Goal: Task Accomplishment & Management: Use online tool/utility

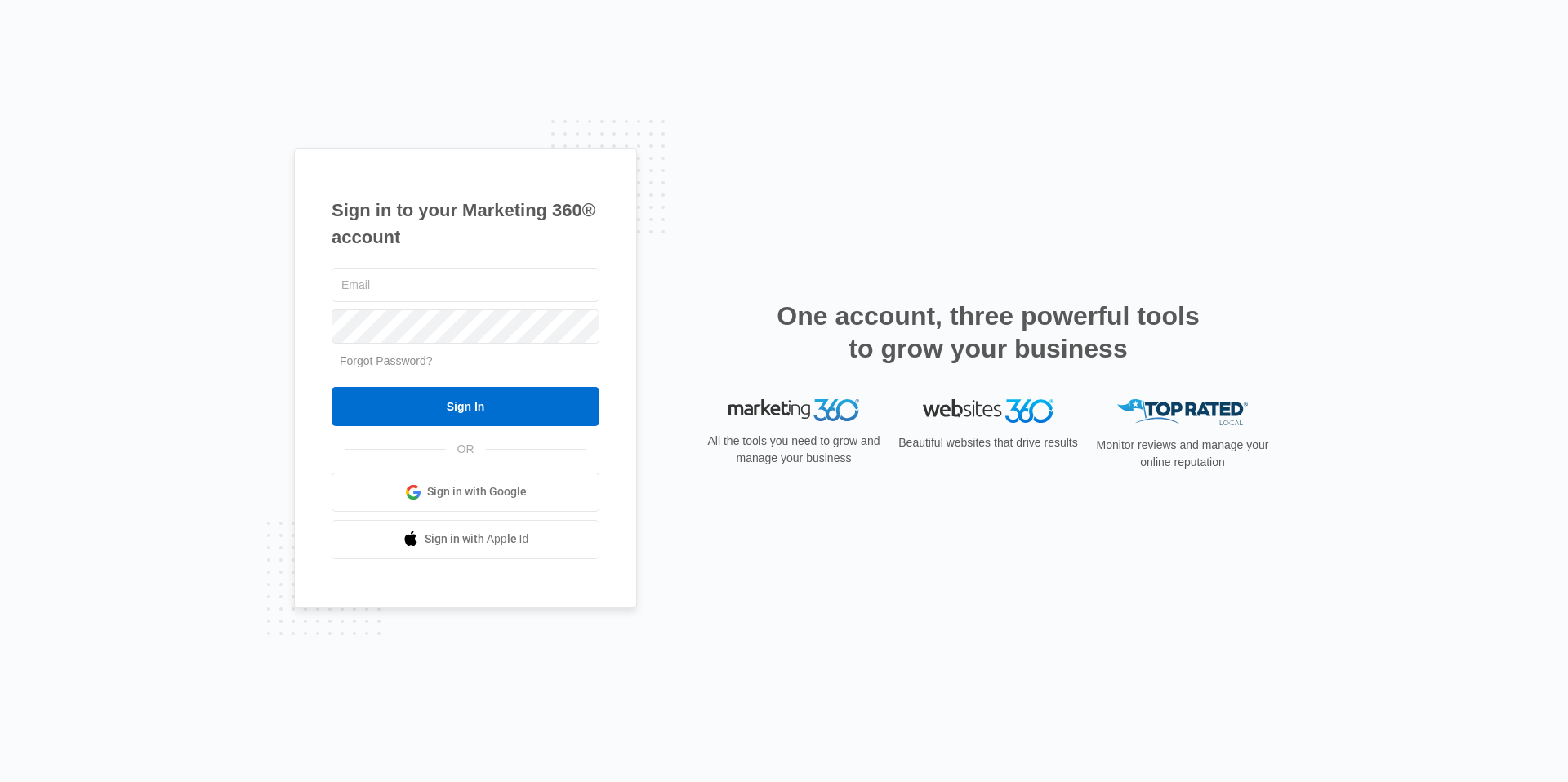
type input "[PERSON_NAME][EMAIL_ADDRESS][PERSON_NAME][DOMAIN_NAME]"
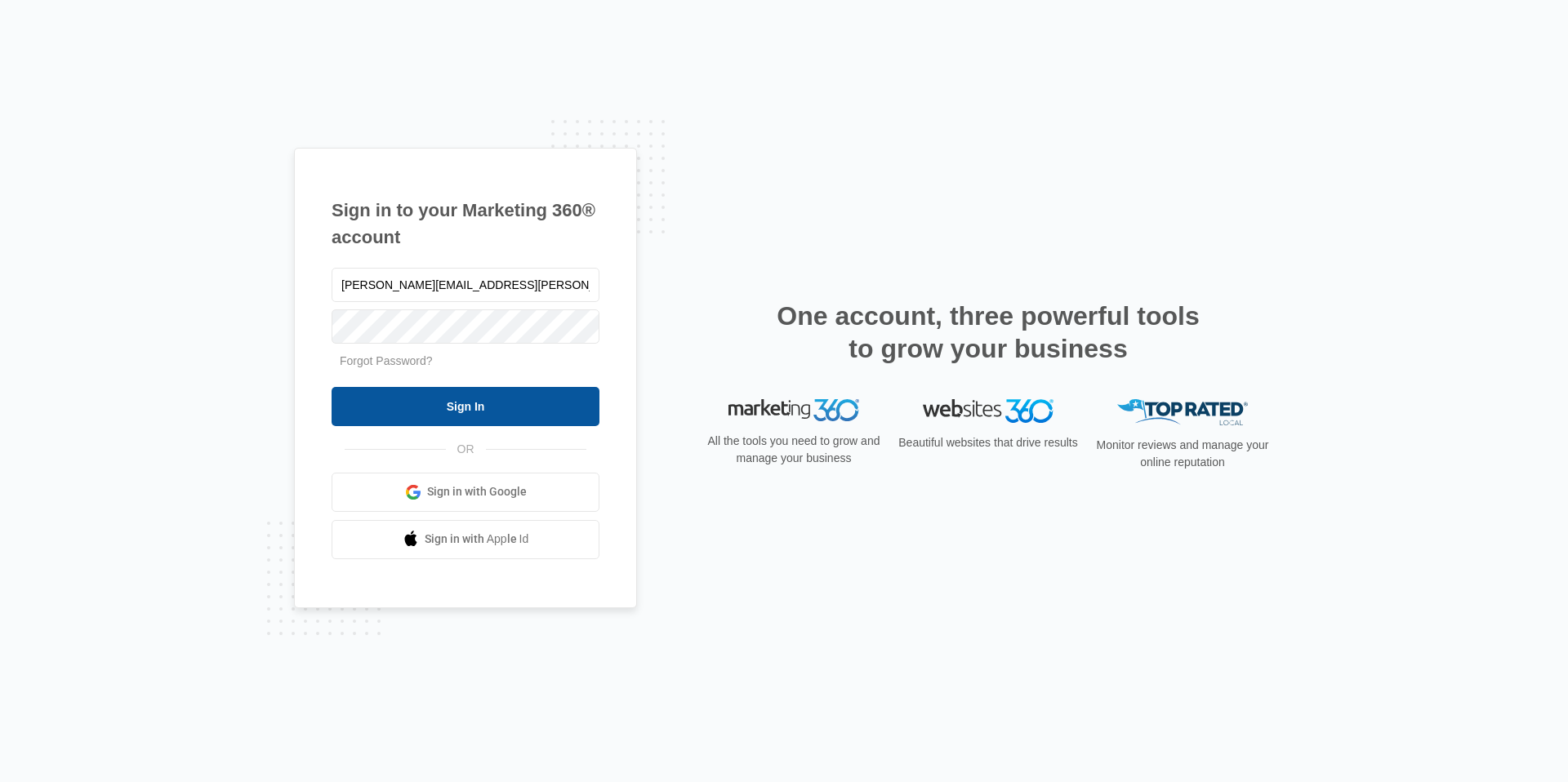
click at [495, 407] on input "Sign In" at bounding box center [465, 405] width 267 height 39
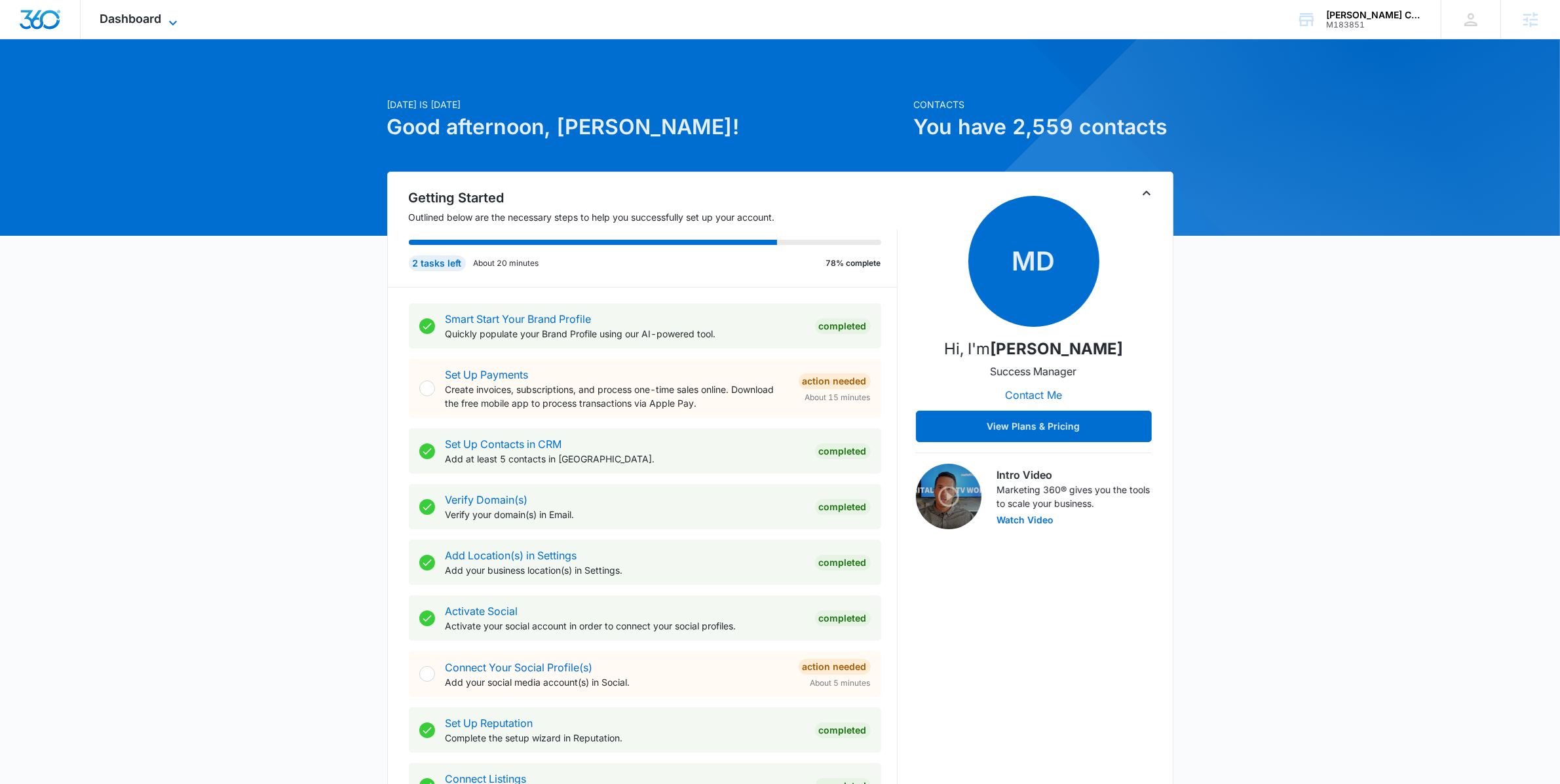
click at [159, 24] on span "Dashboard" at bounding box center [130, 18] width 62 height 14
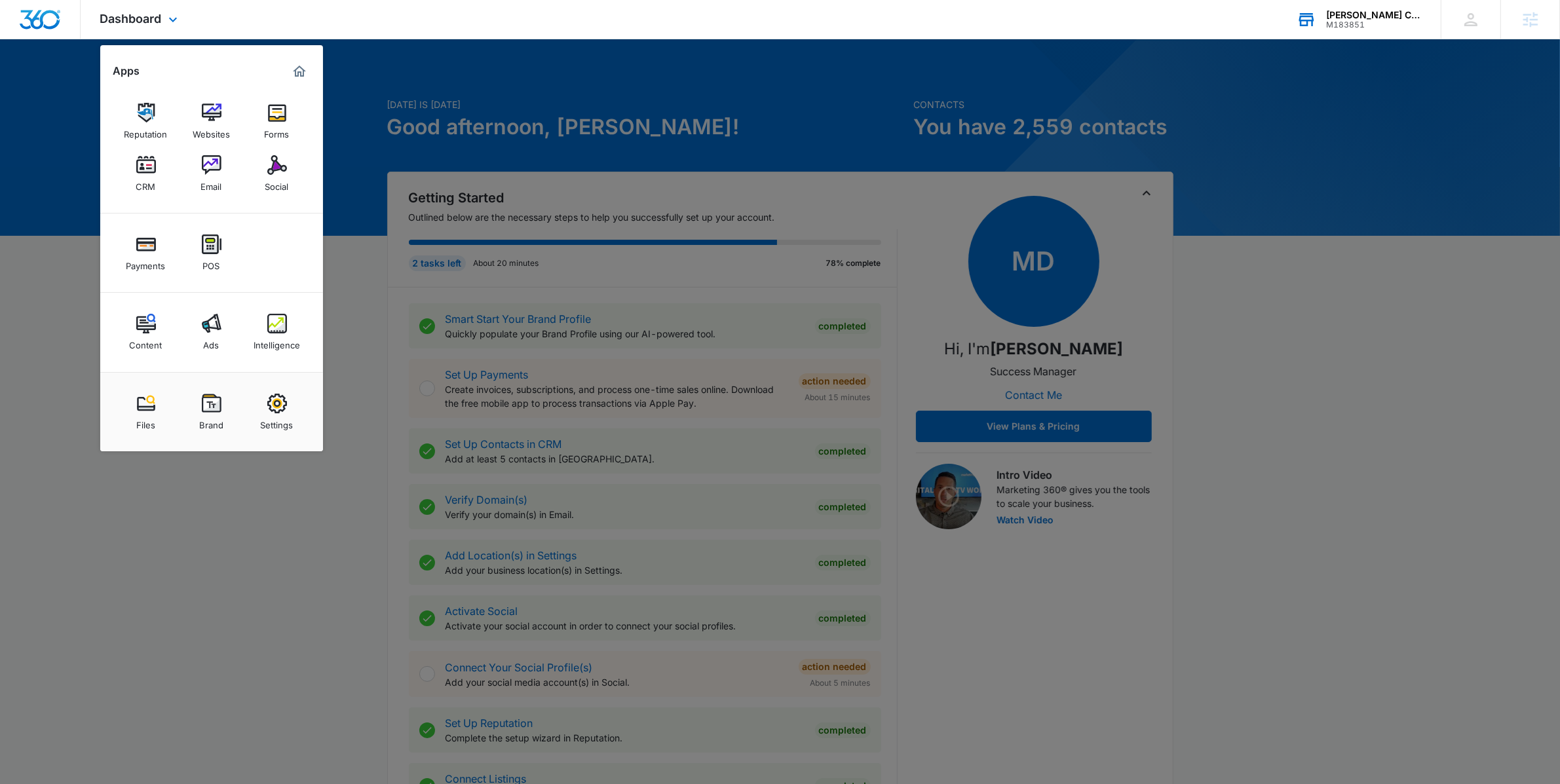
drag, startPoint x: 1355, startPoint y: 82, endPoint x: 1360, endPoint y: 28, distance: 54.2
click at [1355, 78] on div at bounding box center [780, 392] width 1560 height 784
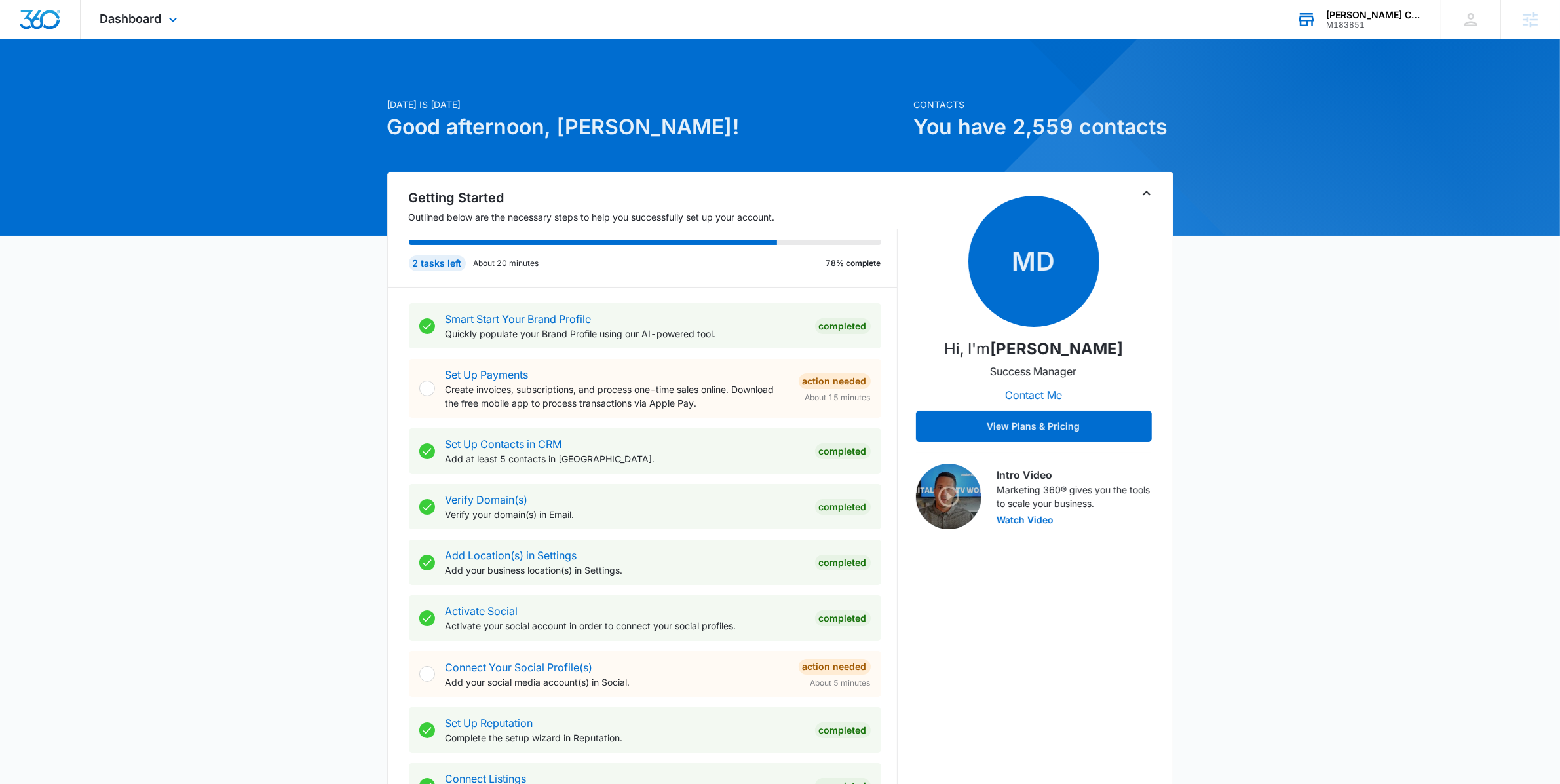
click at [1363, 17] on div "Durden Construction Inc." at bounding box center [1374, 15] width 96 height 10
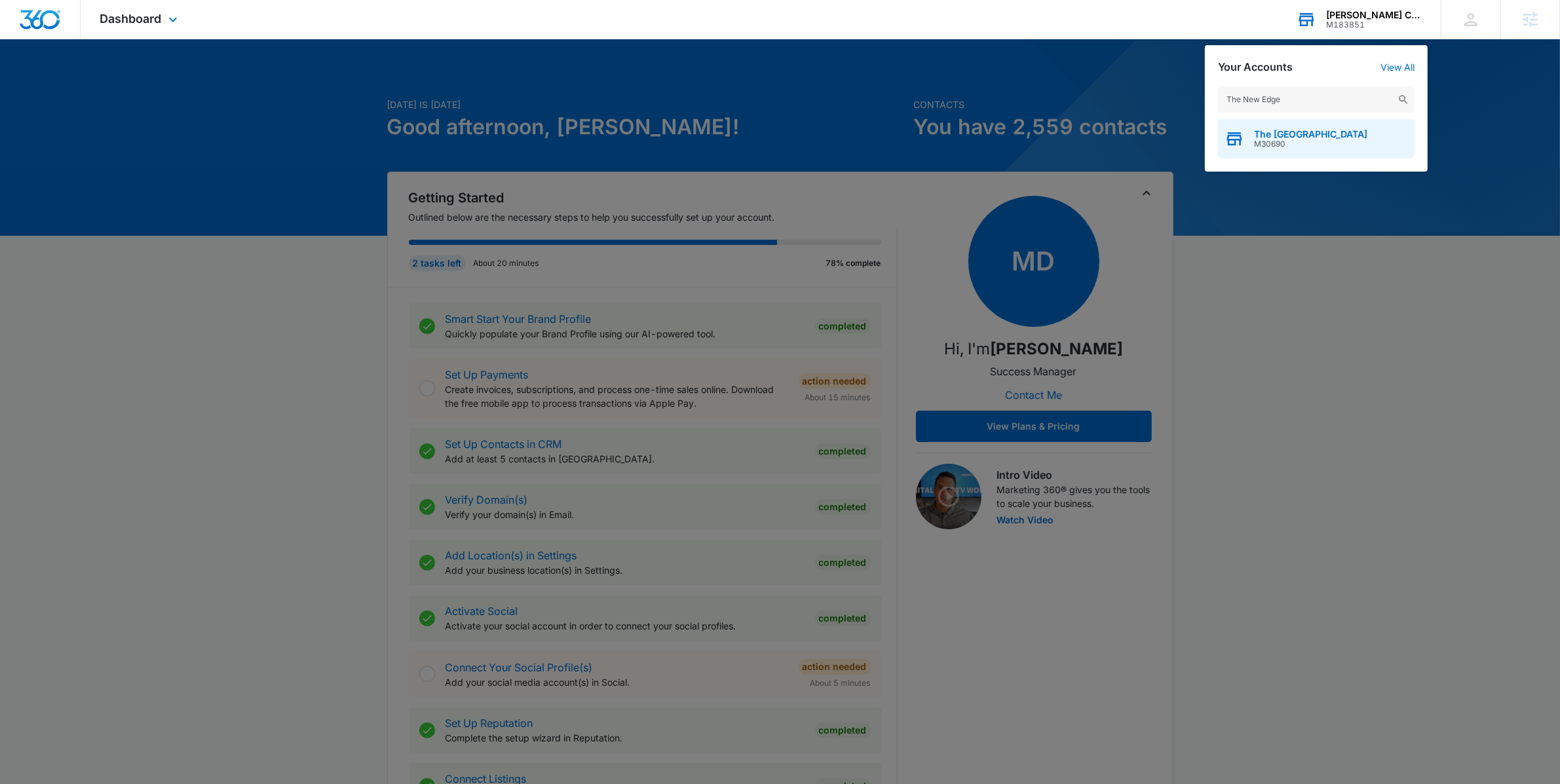
type input "The New Edge"
click at [1353, 149] on div "The New Edge Learning Center M30690" at bounding box center [1316, 139] width 196 height 39
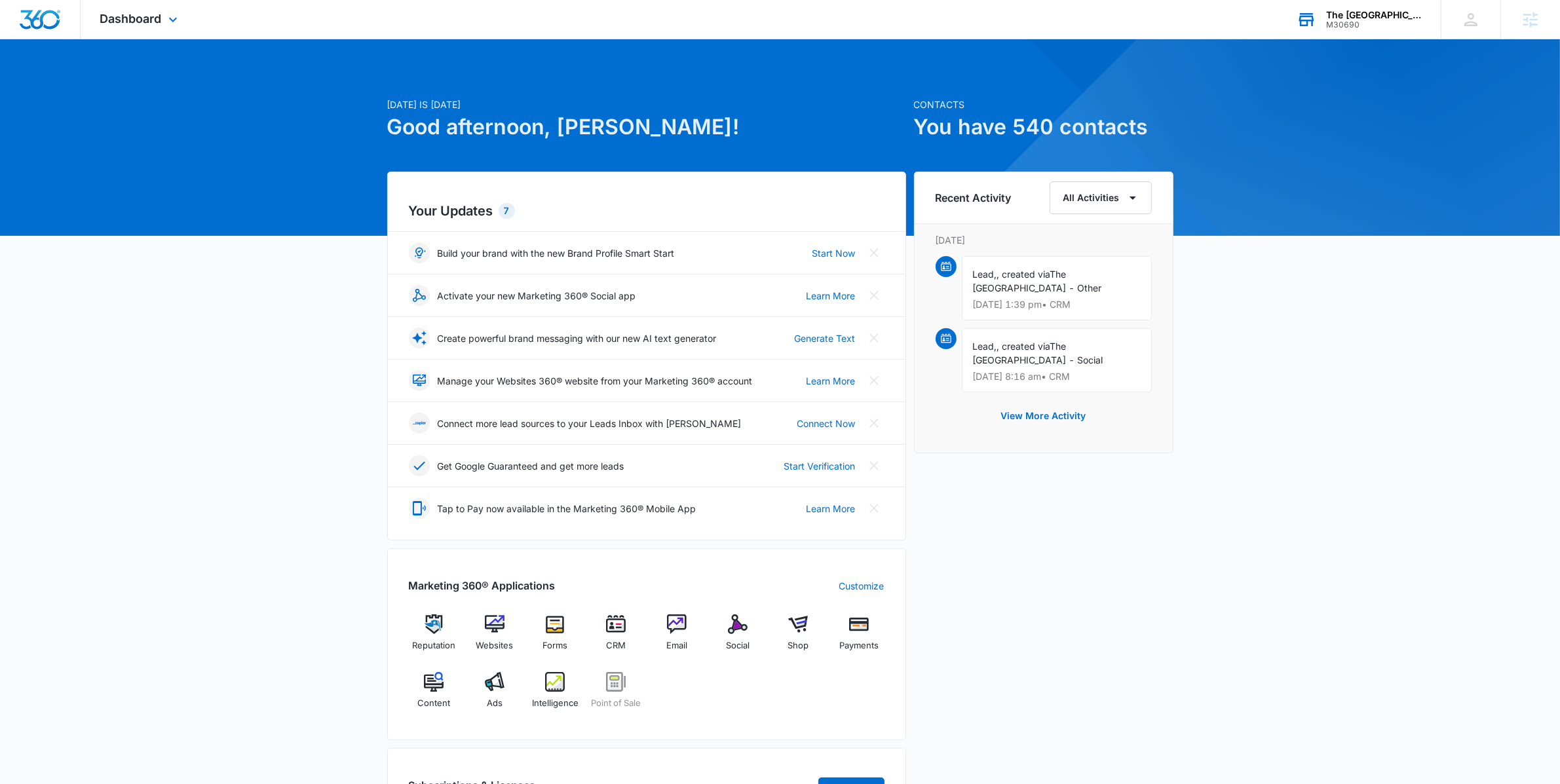
click at [164, 22] on div "Dashboard Apps Reputation Websites Forms CRM Email Social Shop Payments POS Con…" at bounding box center [140, 19] width 120 height 38
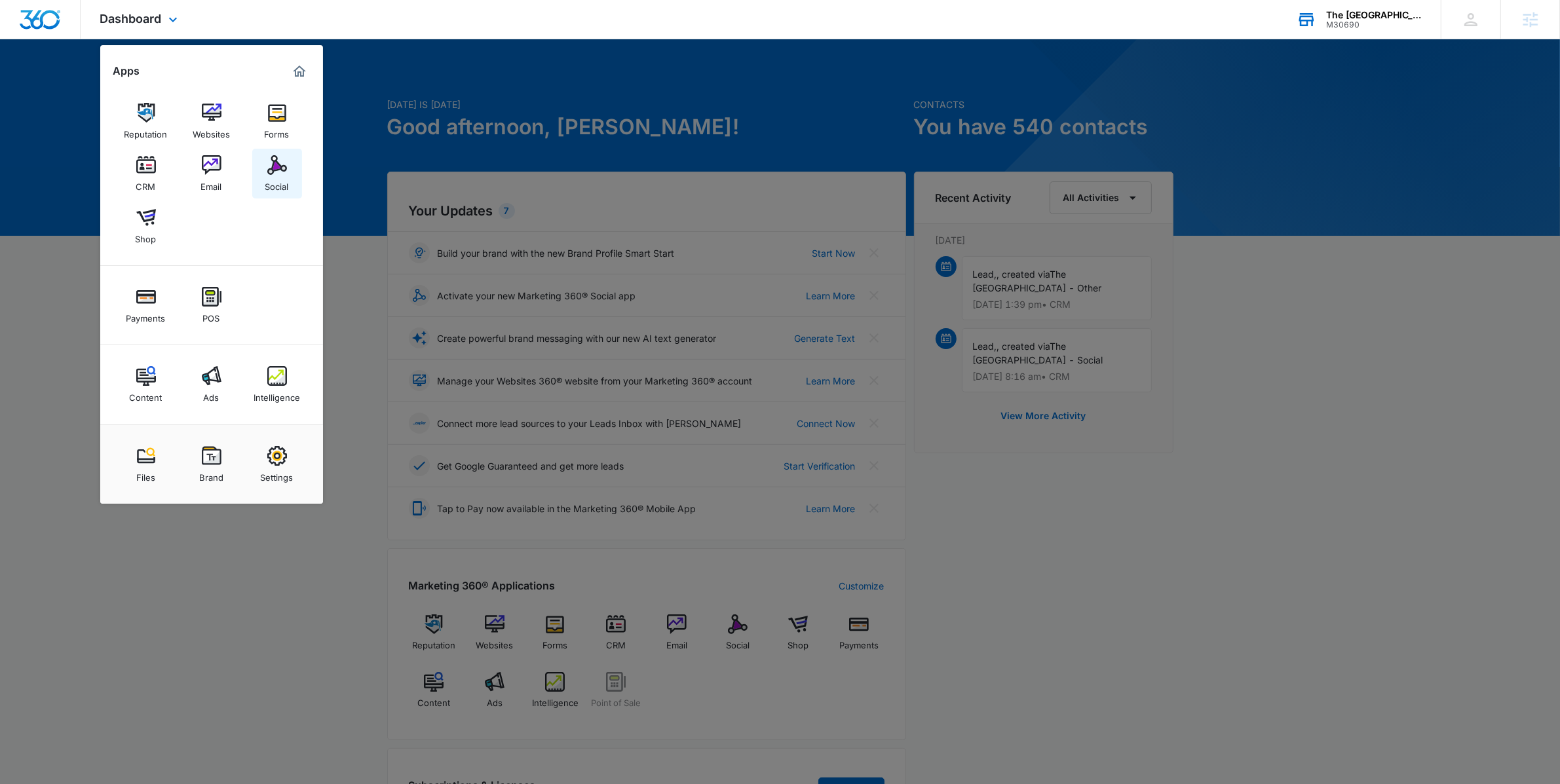
click at [281, 162] on img at bounding box center [277, 164] width 20 height 20
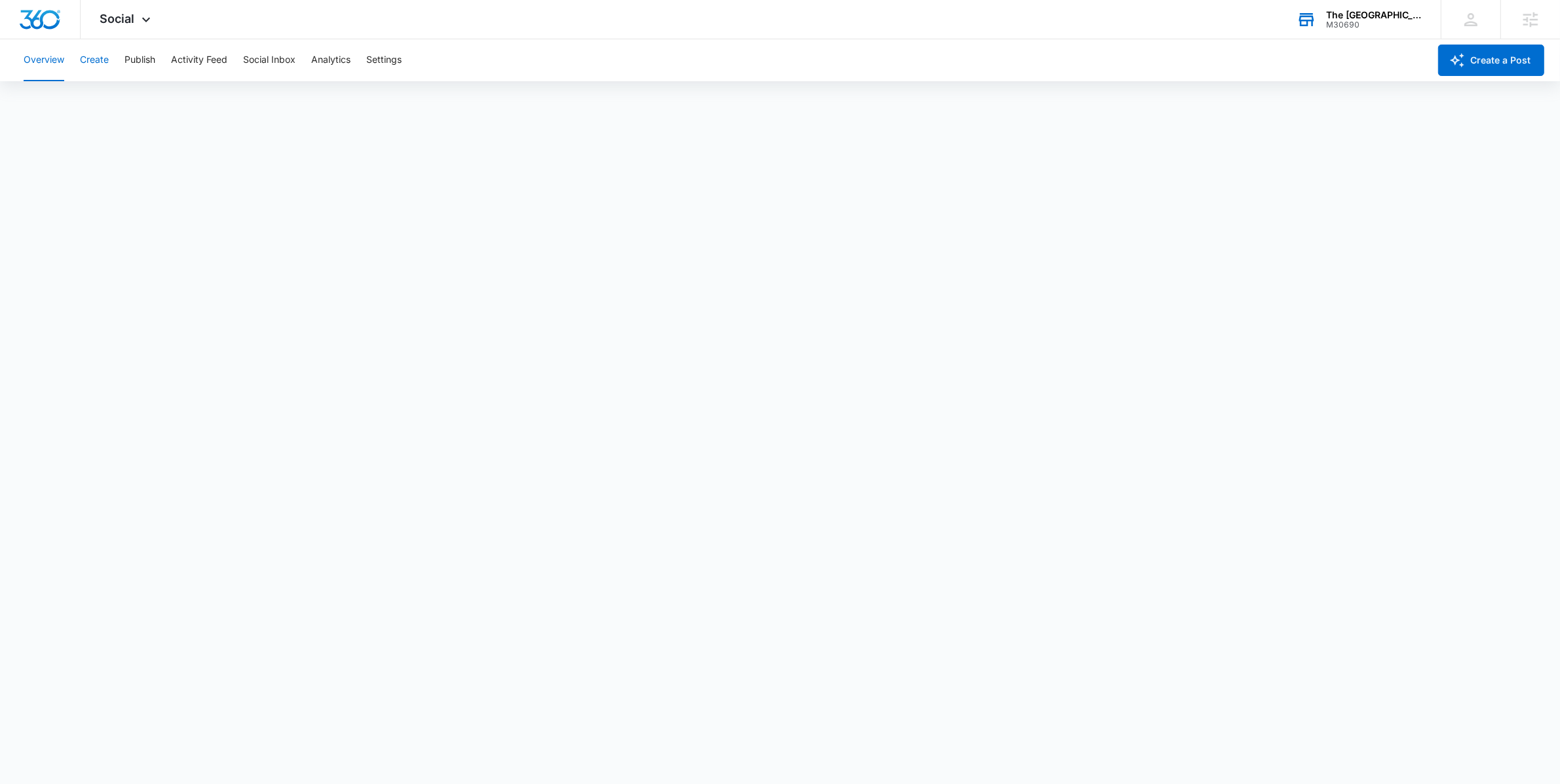
click at [105, 57] on button "Create" at bounding box center [94, 60] width 29 height 42
click at [132, 62] on button "Publish" at bounding box center [140, 60] width 30 height 42
click at [90, 60] on button "Create" at bounding box center [94, 60] width 29 height 42
click at [136, 65] on button "Publish" at bounding box center [140, 60] width 30 height 42
